Goal: Task Accomplishment & Management: Understand process/instructions

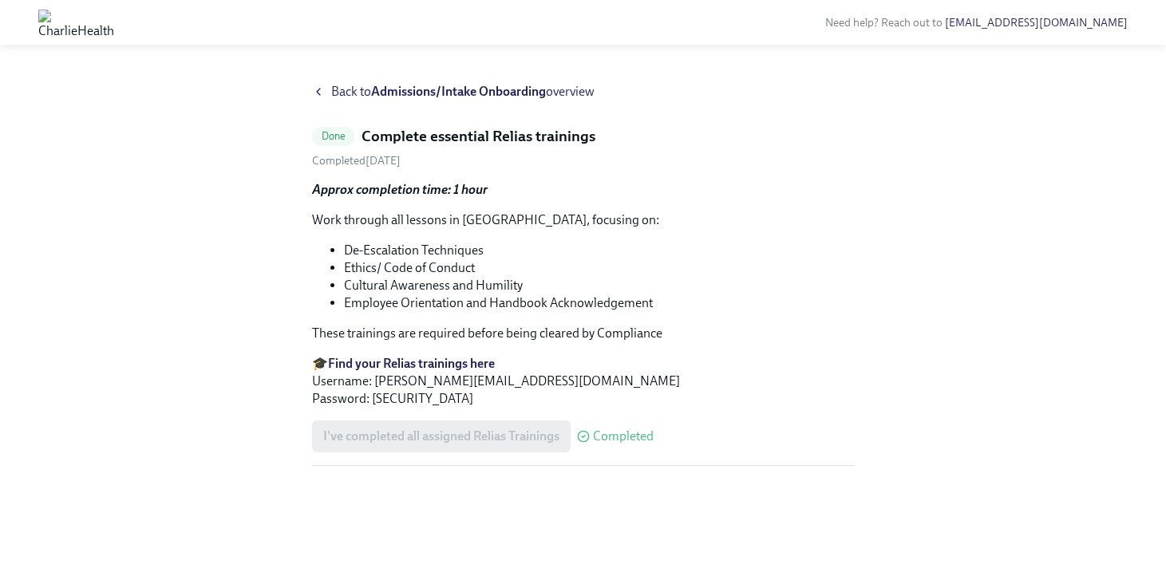
click at [454, 88] on strong "Admissions/Intake Onboarding" at bounding box center [458, 91] width 175 height 15
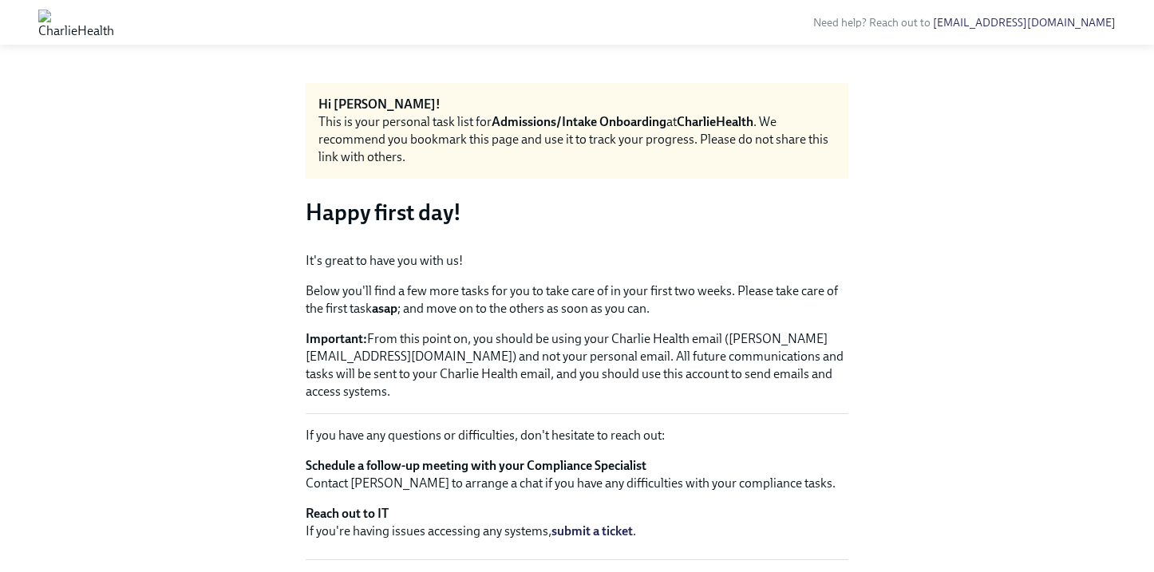
click at [61, 21] on img at bounding box center [76, 23] width 76 height 26
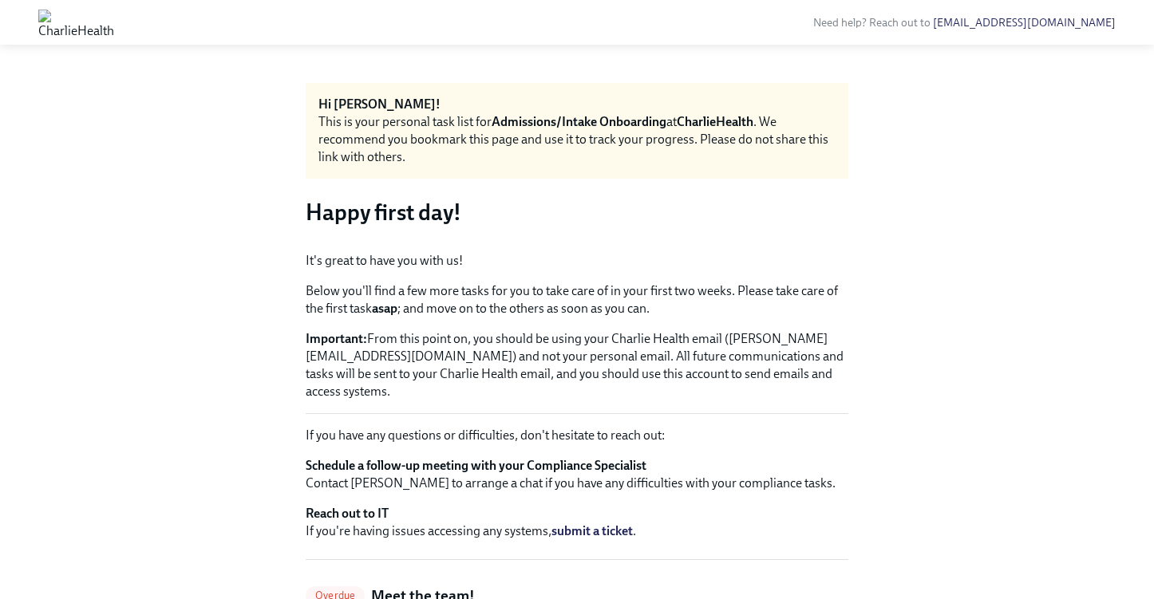
click at [595, 123] on strong "Admissions/Intake Onboarding" at bounding box center [579, 121] width 175 height 15
drag, startPoint x: 588, startPoint y: 121, endPoint x: 752, endPoint y: 136, distance: 164.3
click at [595, 121] on strong "Admissions/Intake Onboarding" at bounding box center [579, 121] width 175 height 15
click at [749, 135] on div "This is your personal task list for Admissions/Intake Onboarding at CharlieHeal…" at bounding box center [576, 139] width 517 height 53
